Goal: Navigation & Orientation: Find specific page/section

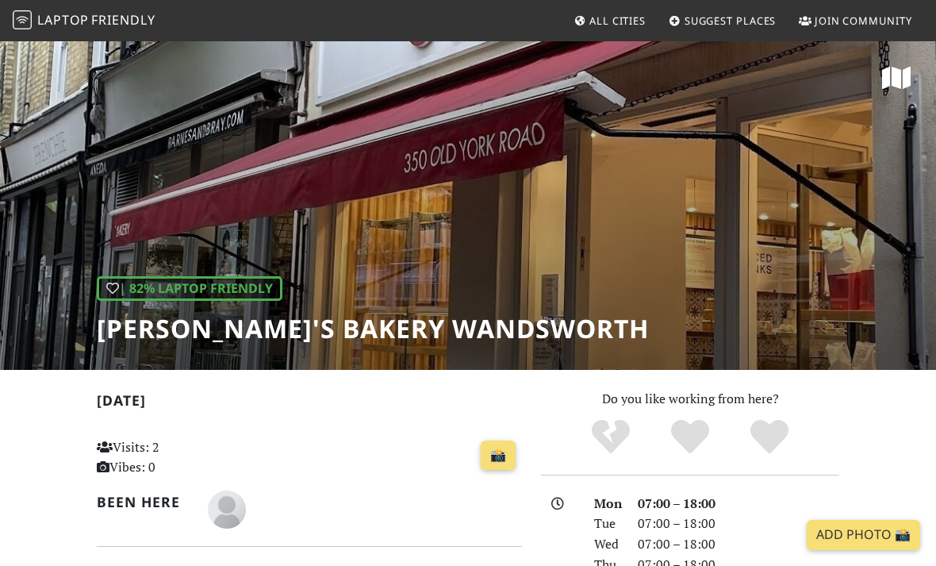
click at [616, 21] on span "All Cities" at bounding box center [618, 20] width 56 height 14
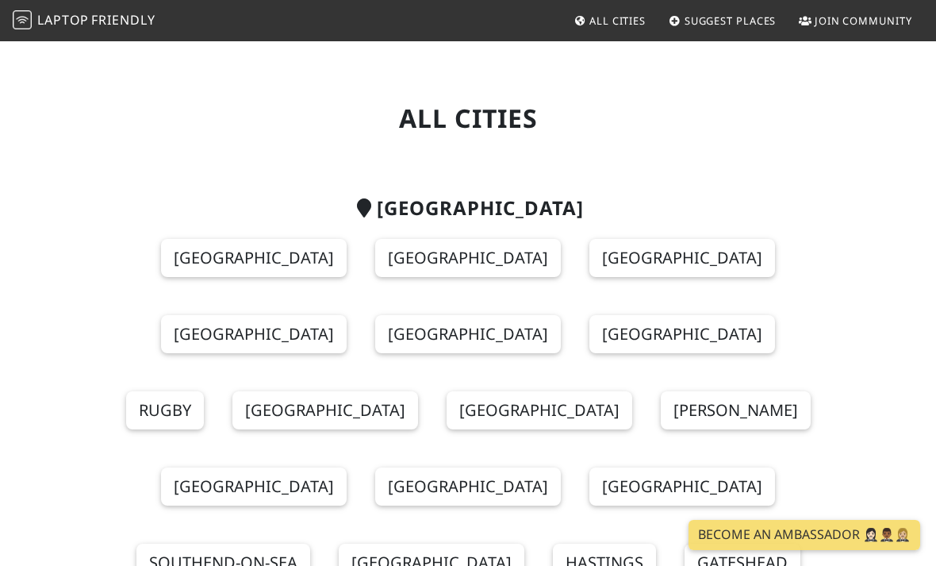
click at [453, 256] on link "[GEOGRAPHIC_DATA]" at bounding box center [468, 258] width 186 height 38
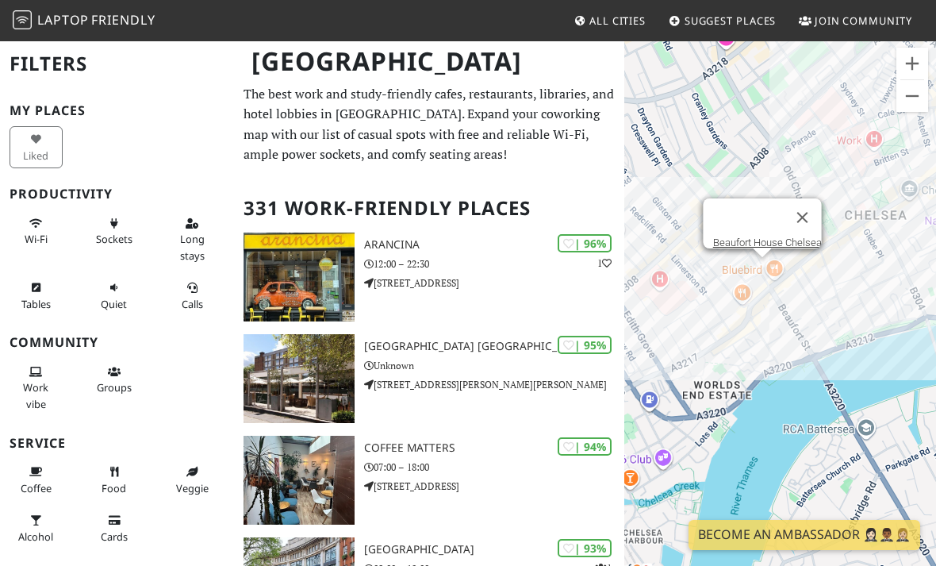
click at [762, 243] on link "Beaufort House Chelsea" at bounding box center [767, 243] width 109 height 12
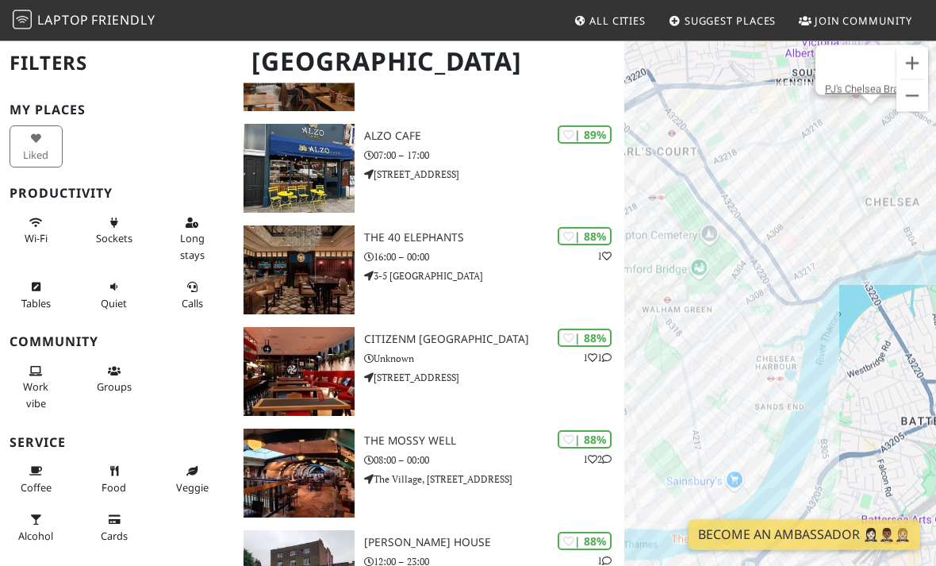
scroll to position [1394, 0]
